Goal: Task Accomplishment & Management: Use online tool/utility

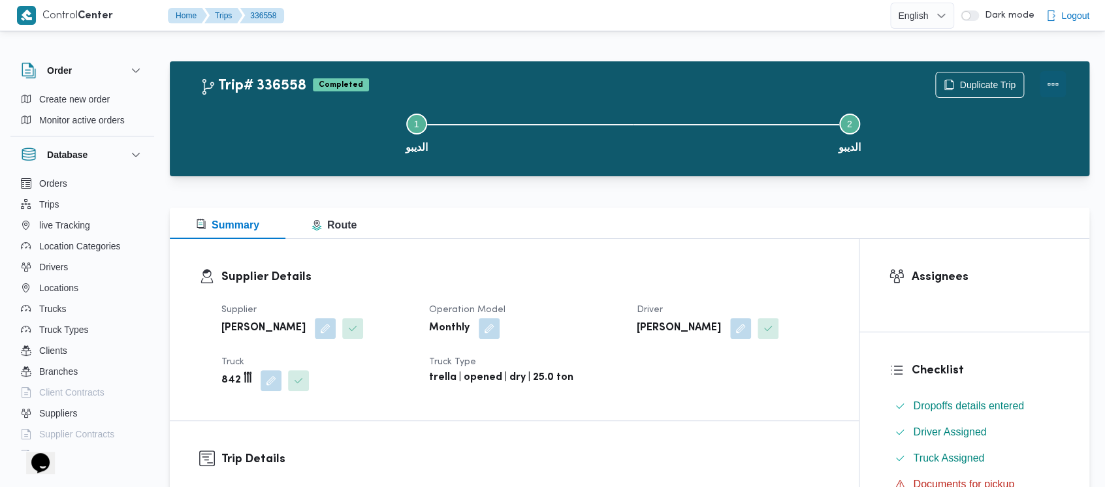
click at [1052, 82] on button "Actions" at bounding box center [1053, 84] width 26 height 26
click at [805, 91] on div "Step 1 is incomplete 1 الديبو Step 2 is incomplete 2 الديبو" at bounding box center [633, 132] width 882 height 84
click at [982, 81] on span "Duplicate Trip" at bounding box center [988, 84] width 56 height 16
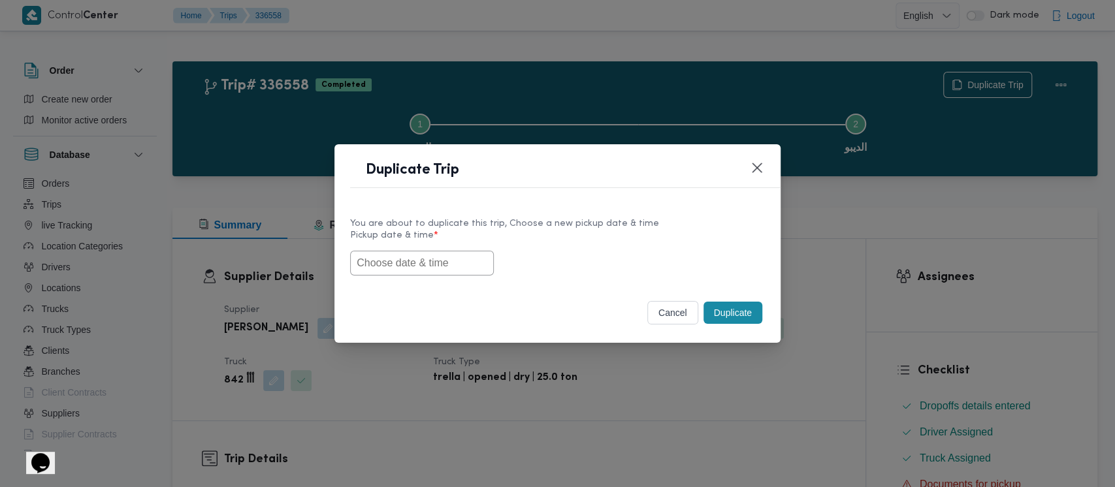
click at [747, 94] on div "Duplicate Trip You are about to duplicate this trip, Choose a new pickup date &…" at bounding box center [557, 243] width 1115 height 487
click at [670, 316] on button "cancel" at bounding box center [672, 313] width 51 height 24
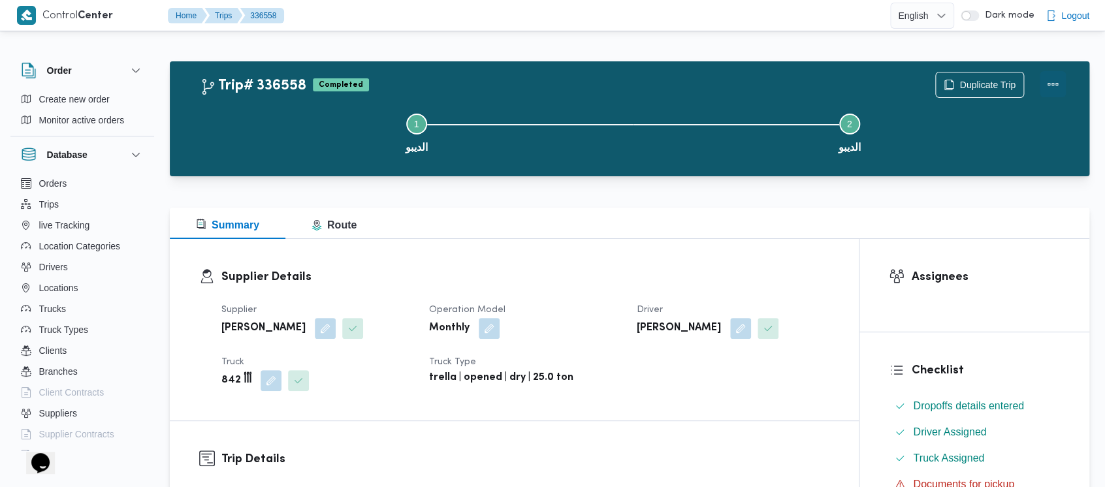
click at [1047, 79] on button "Actions" at bounding box center [1053, 84] width 26 height 26
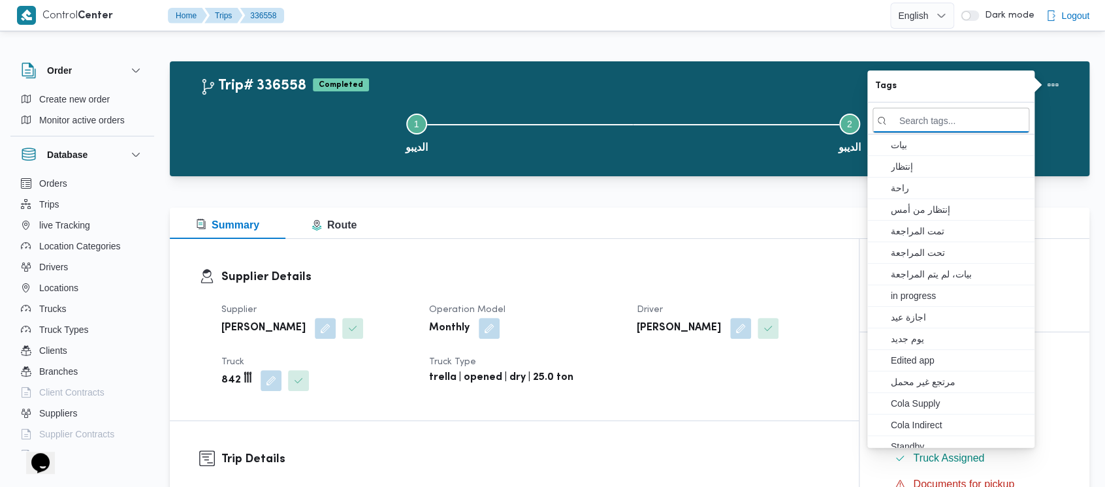
click at [609, 86] on div "Trip# 336558 Completed Duplicate Trip" at bounding box center [633, 85] width 866 height 26
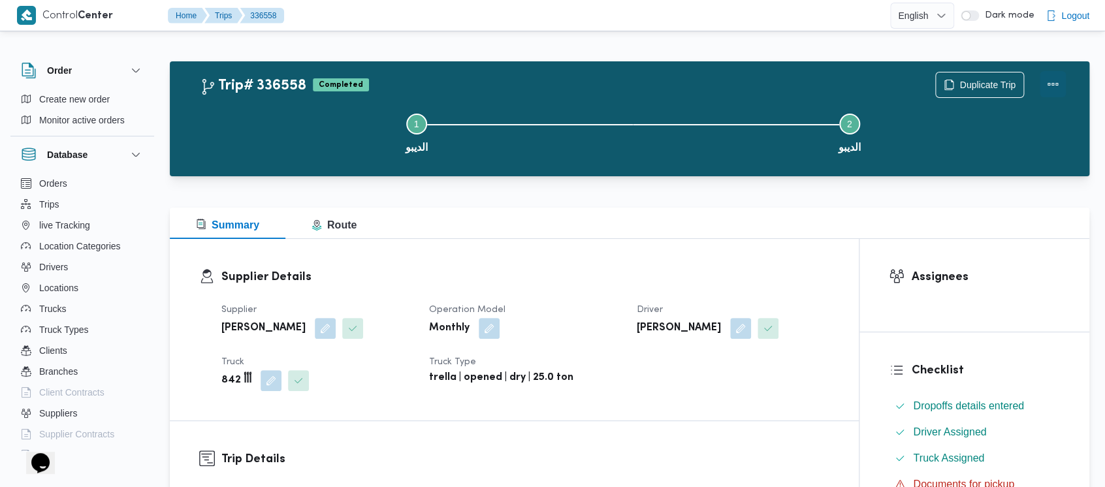
click at [1046, 82] on button "Actions" at bounding box center [1053, 84] width 26 height 26
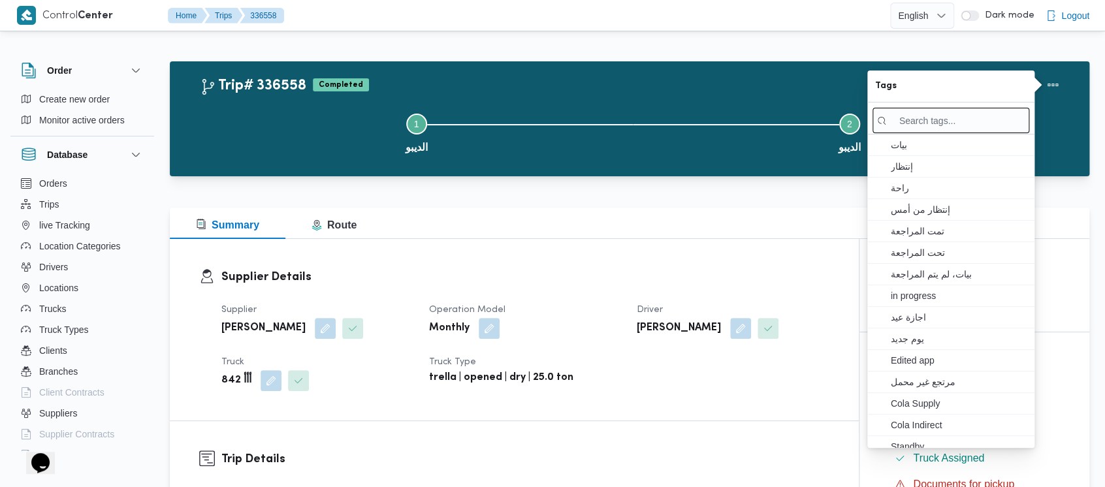
click at [930, 121] on input "search tags" at bounding box center [951, 120] width 157 height 25
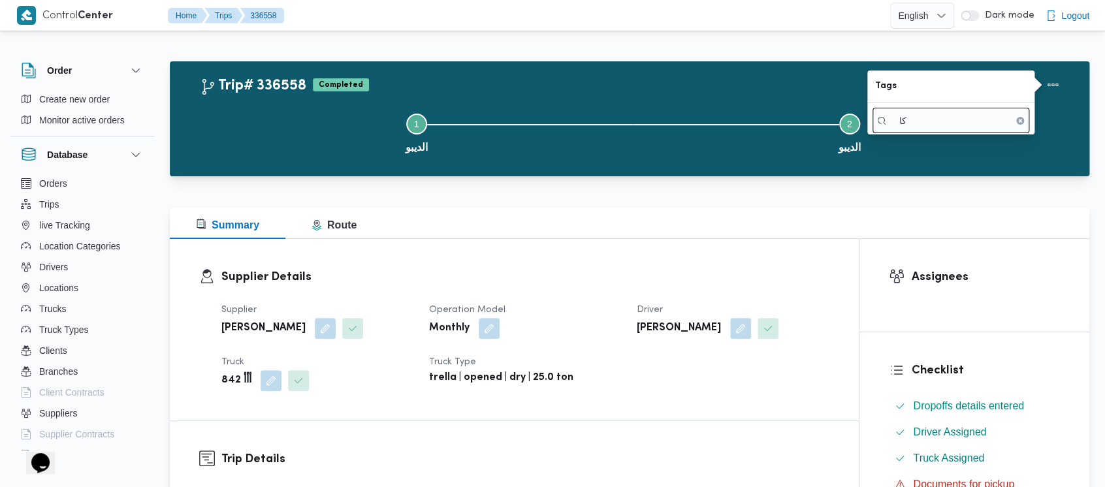
type input "ك"
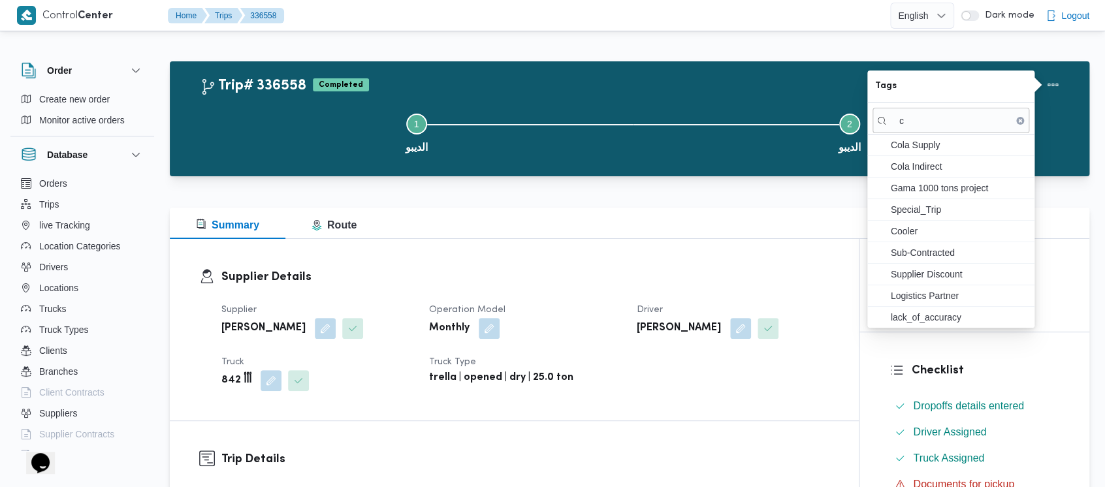
type input "c"
click at [293, 123] on button "Step 1 is incomplete 1 الديبو" at bounding box center [416, 132] width 433 height 68
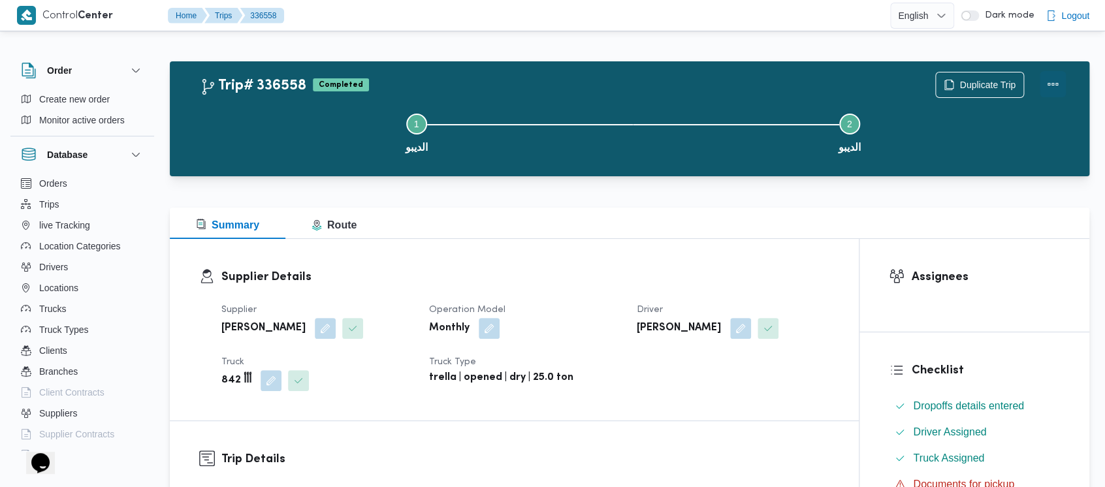
click at [1054, 84] on button "Actions" at bounding box center [1053, 84] width 26 height 26
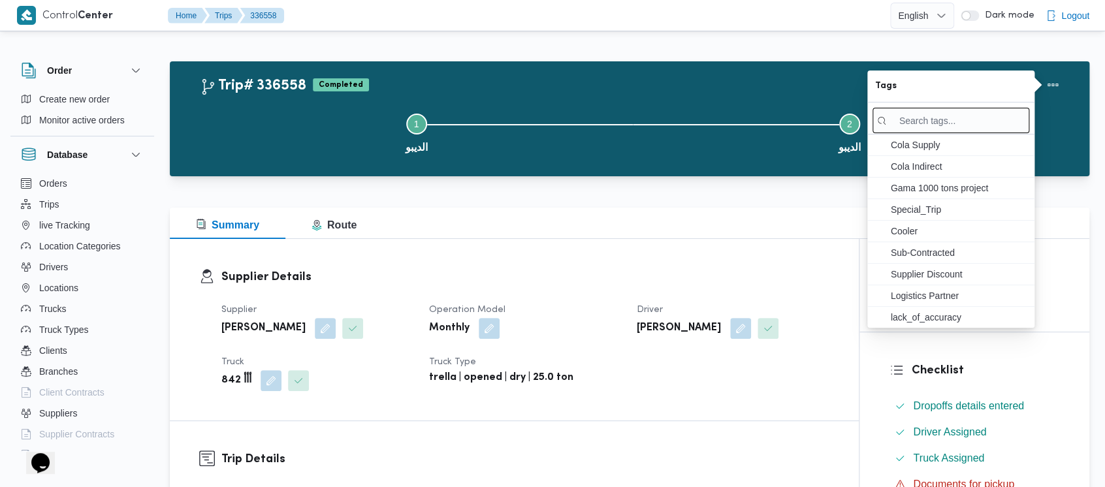
click at [897, 123] on input "search tags" at bounding box center [951, 120] width 157 height 25
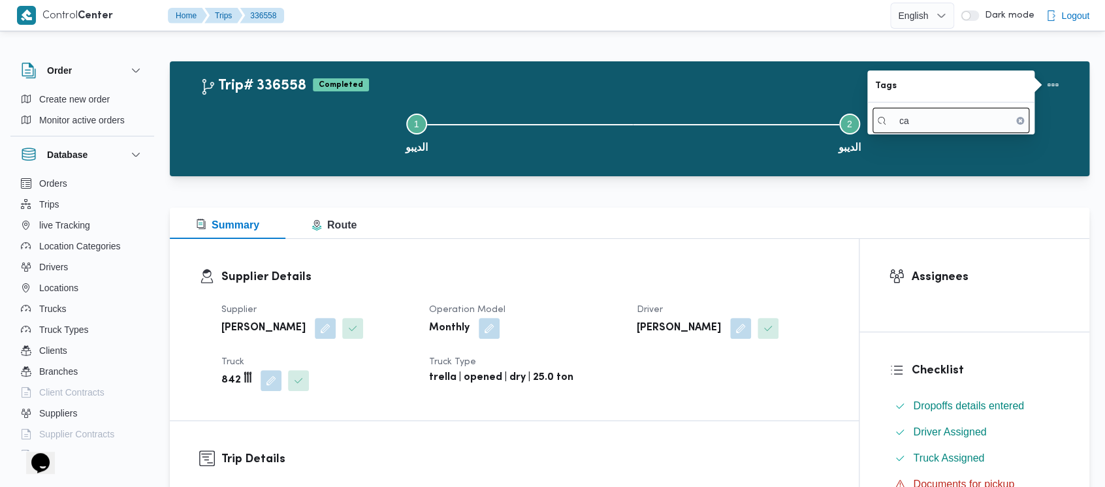
type input "c"
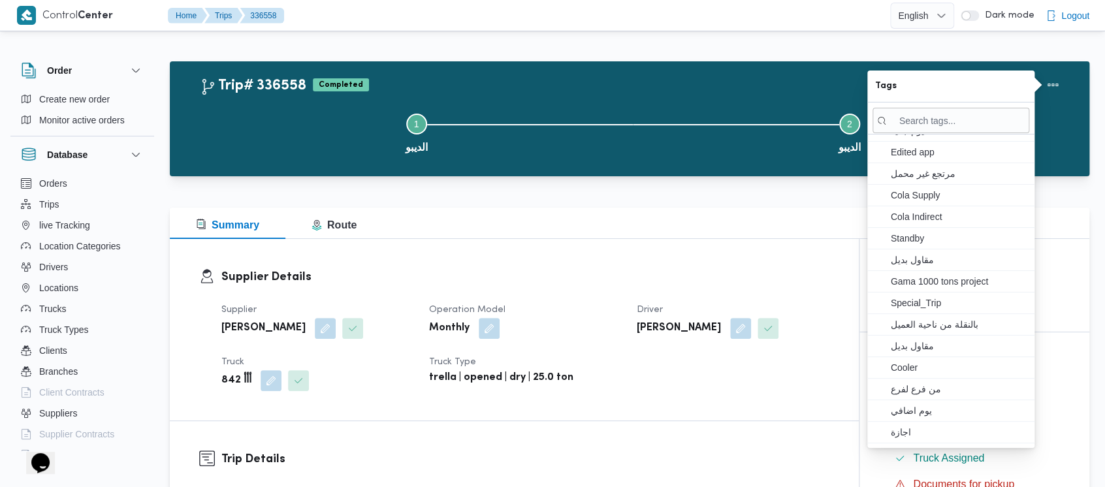
scroll to position [223, 0]
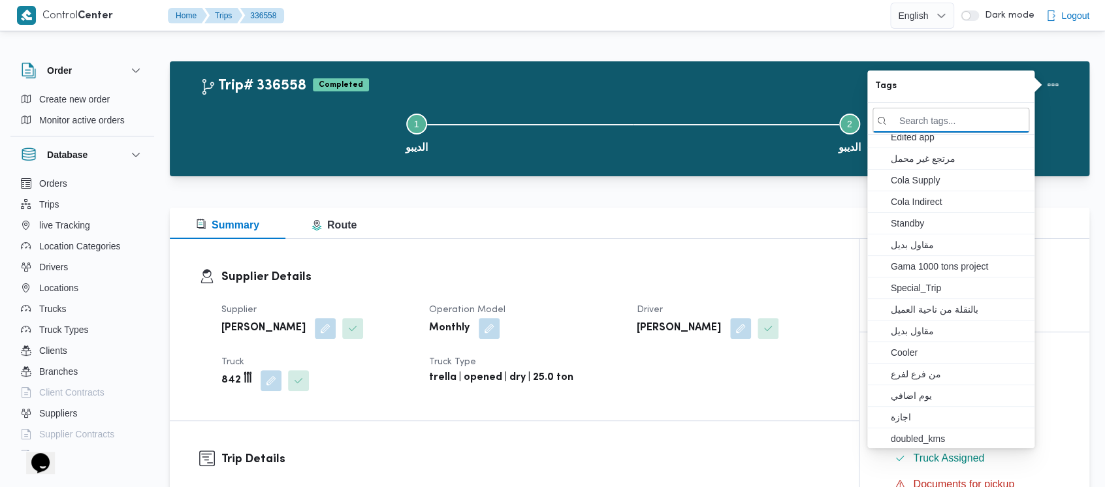
click at [255, 145] on button "Step 1 is incomplete 1 الديبو" at bounding box center [416, 132] width 433 height 68
